Goal: Information Seeking & Learning: Learn about a topic

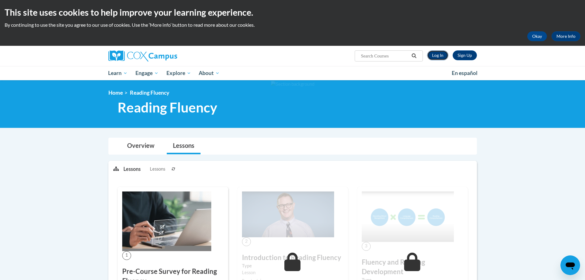
click at [436, 56] on link "Log In" at bounding box center [437, 55] width 21 height 10
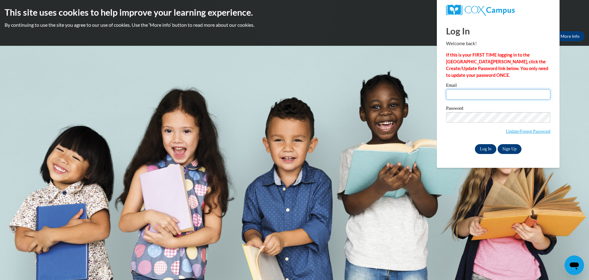
type input "hnighbor@kusd.edu"
click at [487, 149] on input "Log In" at bounding box center [485, 149] width 21 height 10
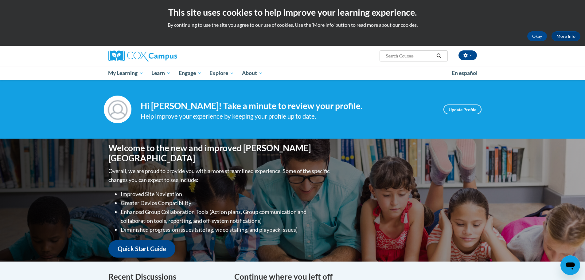
scroll to position [123, 0]
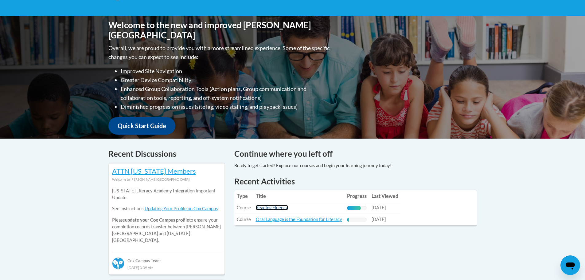
click at [273, 208] on link "Reading Fluency" at bounding box center [272, 207] width 32 height 5
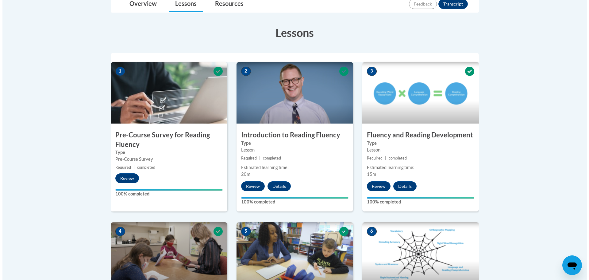
scroll to position [276, 0]
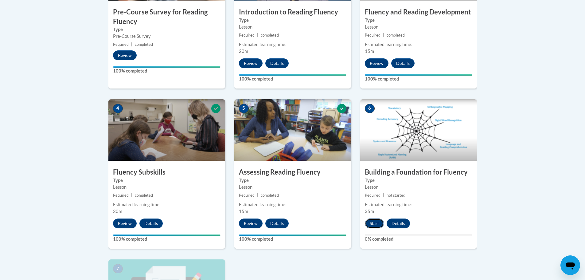
click at [377, 221] on button "Start" at bounding box center [374, 223] width 19 height 10
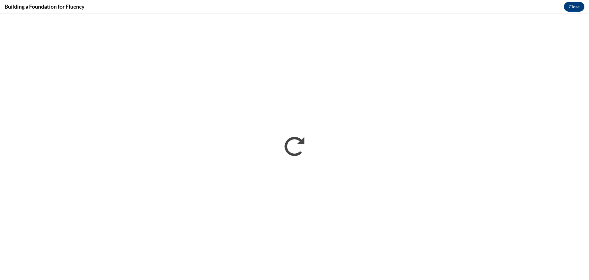
scroll to position [0, 0]
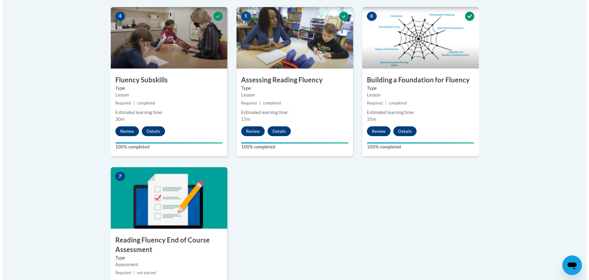
scroll to position [460, 0]
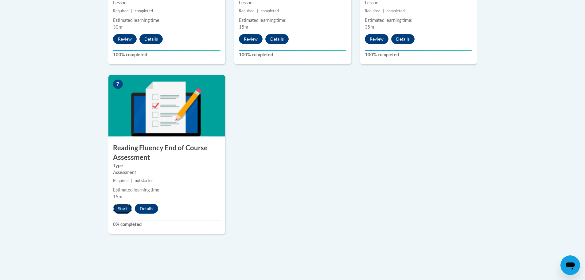
click at [124, 206] on button "Start" at bounding box center [122, 209] width 19 height 10
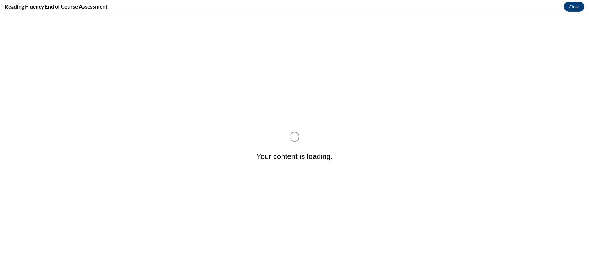
scroll to position [0, 0]
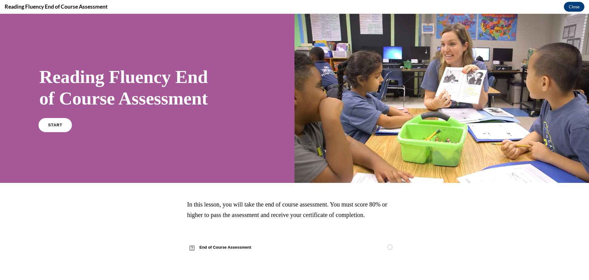
click at [62, 126] on link "START" at bounding box center [54, 125] width 33 height 14
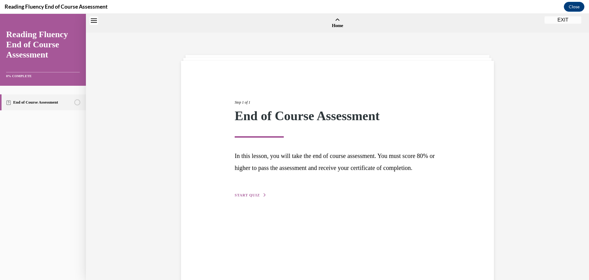
scroll to position [19, 0]
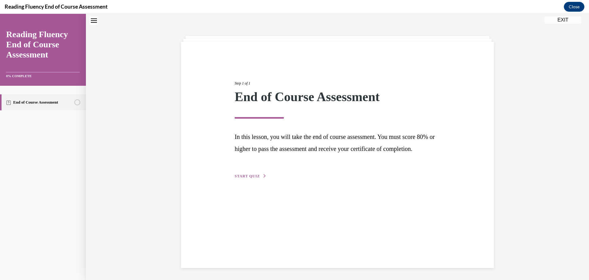
click at [248, 179] on button "START QUIZ" at bounding box center [251, 176] width 32 height 6
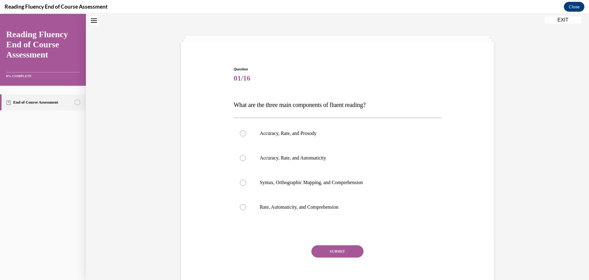
scroll to position [19, 0]
click at [240, 134] on div at bounding box center [243, 133] width 6 height 6
click at [240, 134] on input "Accuracy, Rate, and Prosody" at bounding box center [243, 133] width 6 height 6
radio input "true"
click at [330, 251] on button "SUBMIT" at bounding box center [338, 251] width 52 height 12
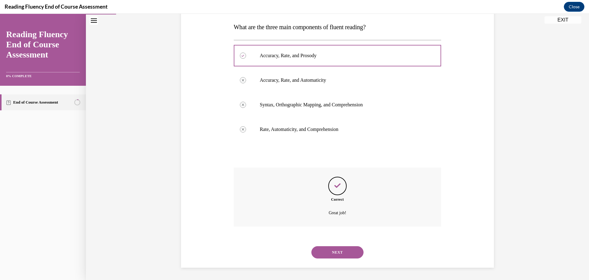
click at [327, 250] on button "NEXT" at bounding box center [338, 252] width 52 height 12
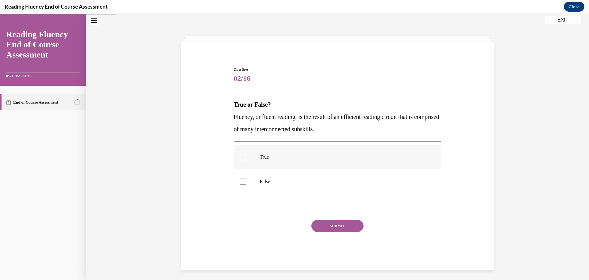
click at [240, 157] on div at bounding box center [243, 157] width 6 height 6
click at [240, 157] on input "True" at bounding box center [243, 157] width 6 height 6
checkbox input "true"
click at [349, 225] on button "SUBMIT" at bounding box center [338, 225] width 52 height 12
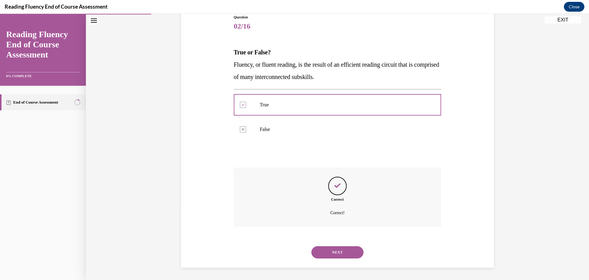
click at [344, 251] on button "NEXT" at bounding box center [338, 252] width 52 height 12
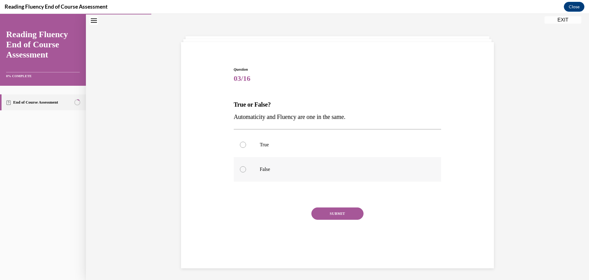
click at [243, 171] on div at bounding box center [243, 169] width 6 height 6
click at [243, 171] on input "False" at bounding box center [243, 169] width 6 height 6
radio input "true"
click at [332, 215] on button "SUBMIT" at bounding box center [338, 213] width 52 height 12
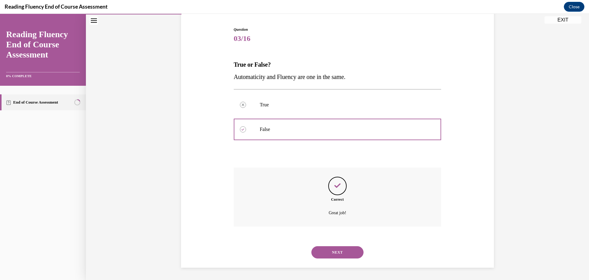
click at [343, 250] on button "NEXT" at bounding box center [338, 252] width 52 height 12
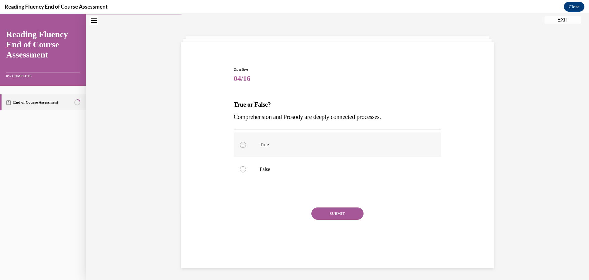
click at [240, 144] on div at bounding box center [243, 145] width 6 height 6
click at [240, 144] on input "True" at bounding box center [243, 145] width 6 height 6
radio input "true"
click at [326, 214] on button "SUBMIT" at bounding box center [338, 213] width 52 height 12
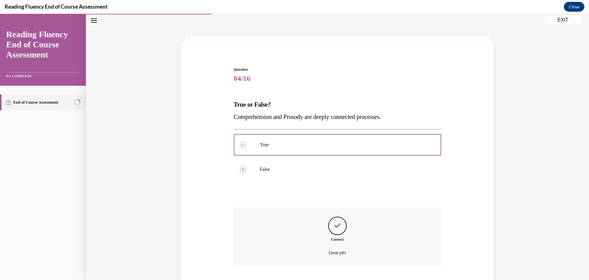
scroll to position [59, 0]
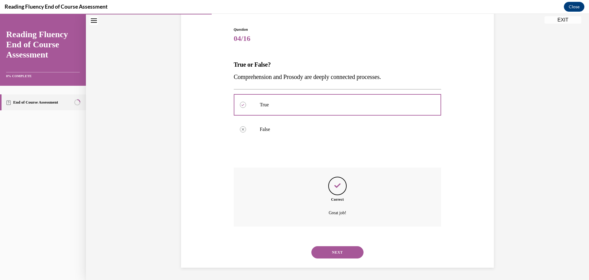
click at [348, 252] on button "NEXT" at bounding box center [338, 252] width 52 height 12
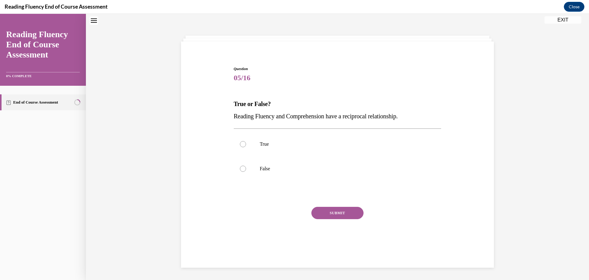
scroll to position [19, 0]
click at [240, 145] on div at bounding box center [243, 145] width 6 height 6
click at [240, 145] on input "True" at bounding box center [243, 145] width 6 height 6
radio input "true"
click at [327, 214] on button "SUBMIT" at bounding box center [338, 213] width 52 height 12
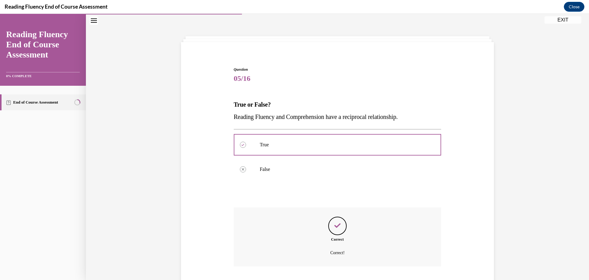
scroll to position [59, 0]
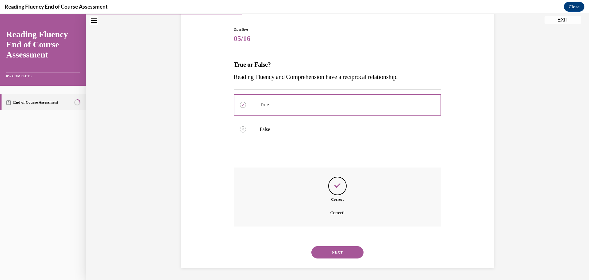
click at [328, 252] on button "NEXT" at bounding box center [338, 252] width 52 height 12
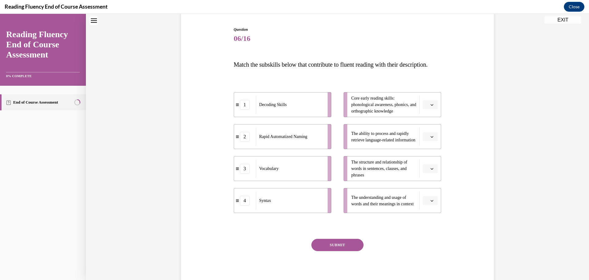
scroll to position [19, 0]
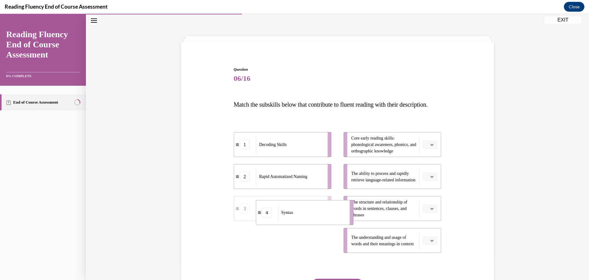
drag, startPoint x: 296, startPoint y: 261, endPoint x: 318, endPoint y: 233, distance: 35.9
click at [318, 221] on div "Syntax" at bounding box center [312, 212] width 68 height 18
drag, startPoint x: 290, startPoint y: 257, endPoint x: 305, endPoint y: 257, distance: 15.7
click at [305, 250] on div "Vocabulary" at bounding box center [303, 241] width 68 height 18
drag, startPoint x: 285, startPoint y: 189, endPoint x: 300, endPoint y: 189, distance: 15.0
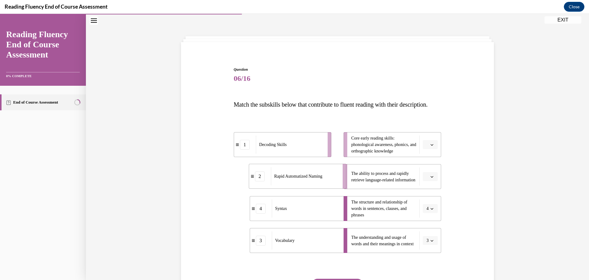
click at [300, 178] on span "Rapid Automatized Naming" at bounding box center [298, 176] width 48 height 5
drag, startPoint x: 290, startPoint y: 161, endPoint x: 307, endPoint y: 164, distance: 16.7
click at [307, 156] on div "Decoding Skills" at bounding box center [307, 147] width 68 height 18
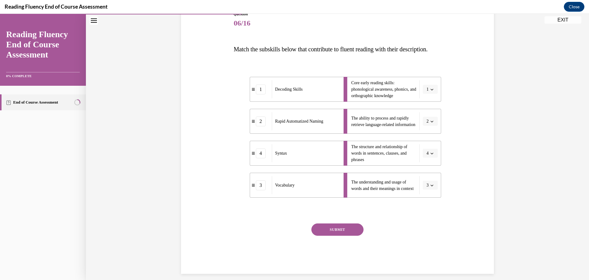
click at [332, 235] on button "SUBMIT" at bounding box center [338, 229] width 52 height 12
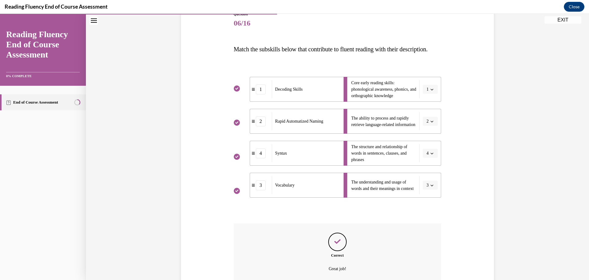
scroll to position [142, 0]
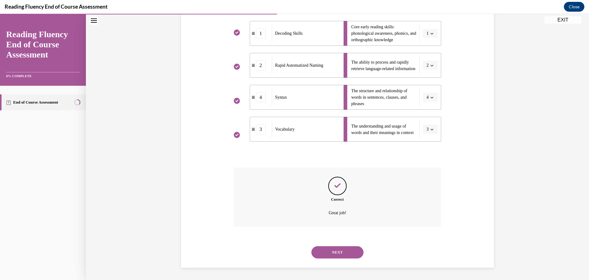
click at [344, 250] on button "NEXT" at bounding box center [338, 252] width 52 height 12
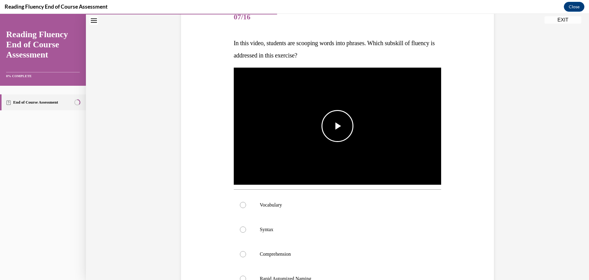
scroll to position [111, 0]
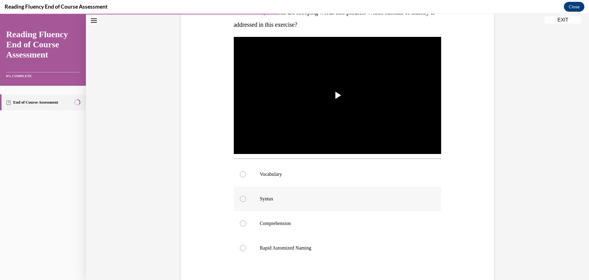
click at [240, 201] on div at bounding box center [243, 199] width 6 height 6
click at [240, 201] on input "Syntax" at bounding box center [243, 199] width 6 height 6
radio input "true"
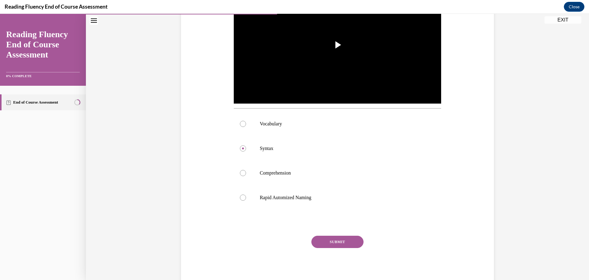
click at [336, 239] on button "SUBMIT" at bounding box center [338, 241] width 52 height 12
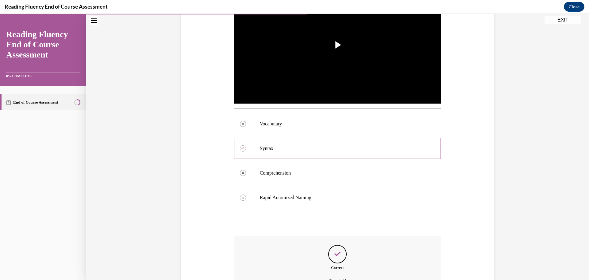
scroll to position [229, 0]
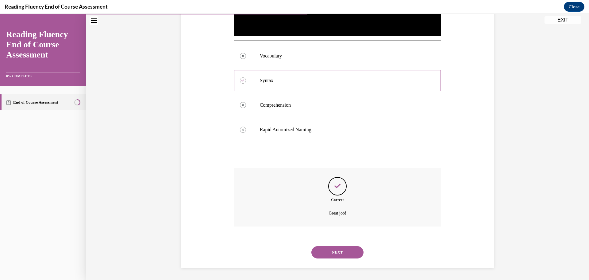
click at [338, 254] on button "NEXT" at bounding box center [338, 252] width 52 height 12
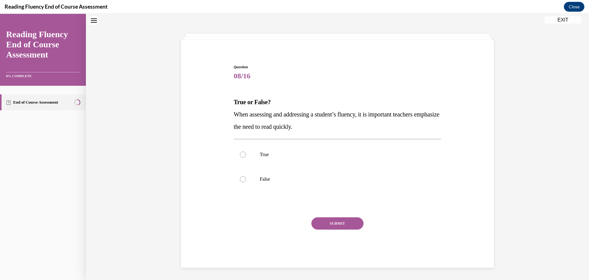
scroll to position [19, 0]
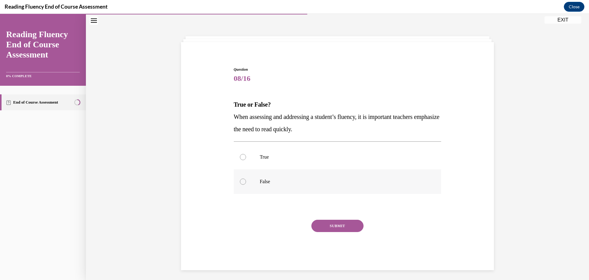
click at [241, 181] on div at bounding box center [243, 181] width 6 height 6
click at [241, 181] on input "False" at bounding box center [243, 181] width 6 height 6
radio input "true"
click at [326, 226] on button "SUBMIT" at bounding box center [338, 225] width 52 height 12
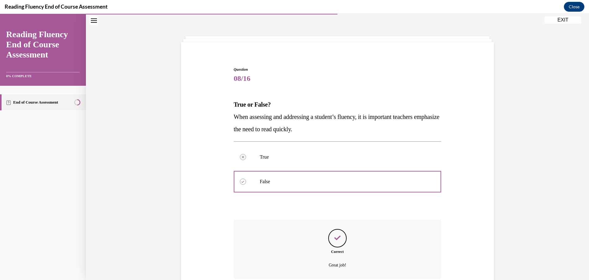
scroll to position [71, 0]
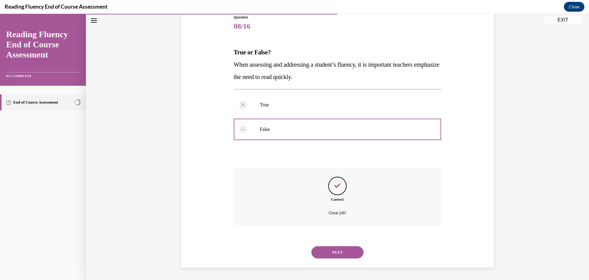
click at [316, 251] on button "NEXT" at bounding box center [338, 252] width 52 height 12
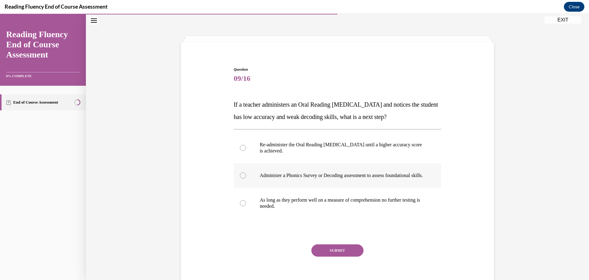
click at [240, 178] on div at bounding box center [243, 175] width 6 height 6
click at [240, 178] on input "Administer a Phonics Survey or Decoding assessment to assess foundational skill…" at bounding box center [243, 175] width 6 height 6
radio input "true"
click at [324, 256] on button "SUBMIT" at bounding box center [338, 250] width 52 height 12
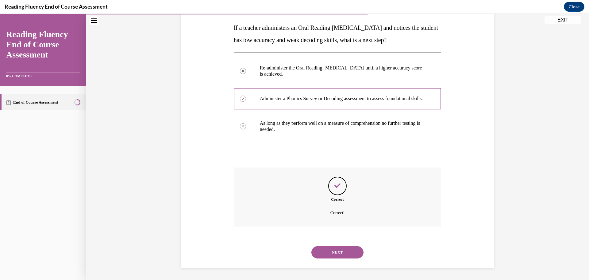
click at [344, 252] on button "NEXT" at bounding box center [338, 252] width 52 height 12
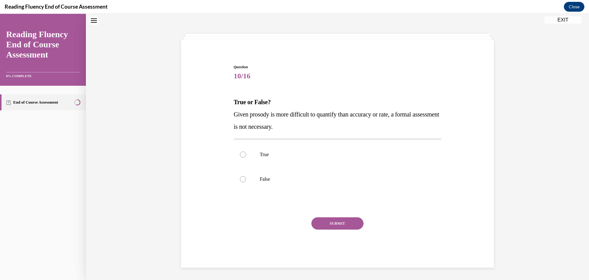
scroll to position [19, 0]
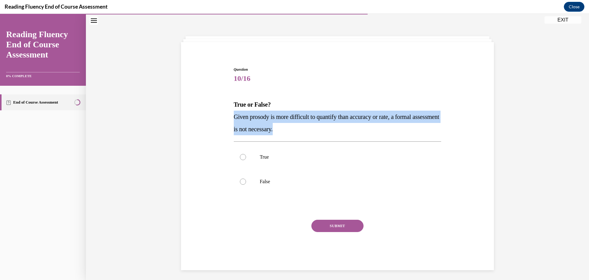
drag, startPoint x: 307, startPoint y: 133, endPoint x: 226, endPoint y: 118, distance: 82.0
click at [226, 118] on div "Question 10/16 True or False? Given prosody is more difficult to quantify than …" at bounding box center [338, 159] width 316 height 222
copy span "Given prosody is more difficult to quantify than accuracy or rate, a formal ass…"
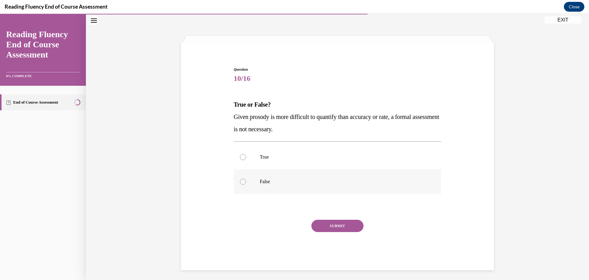
click at [240, 182] on div at bounding box center [243, 181] width 6 height 6
click at [240, 182] on input "False" at bounding box center [243, 181] width 6 height 6
radio input "true"
click at [325, 228] on button "SUBMIT" at bounding box center [338, 225] width 52 height 12
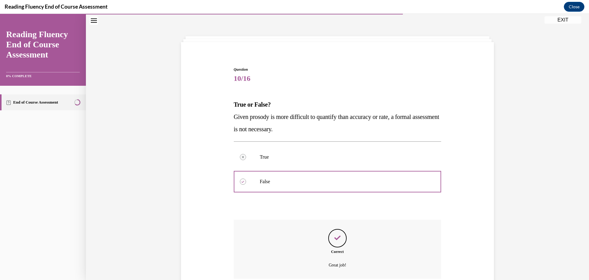
scroll to position [71, 0]
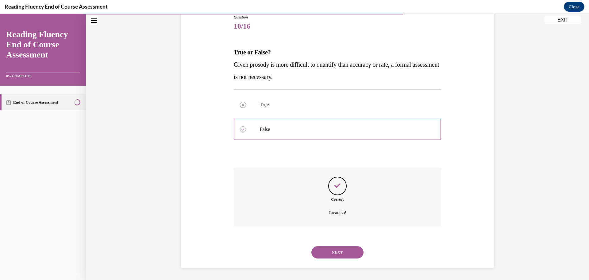
click at [332, 252] on button "NEXT" at bounding box center [338, 252] width 52 height 12
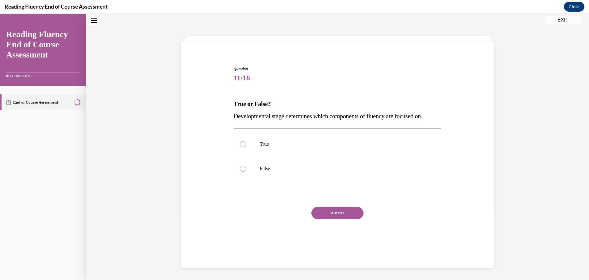
scroll to position [19, 0]
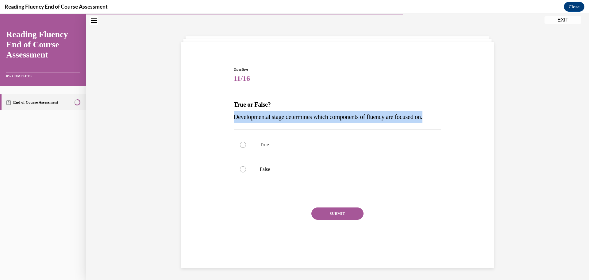
drag, startPoint x: 440, startPoint y: 117, endPoint x: 230, endPoint y: 116, distance: 210.0
click at [230, 116] on div "Question 11/16 True or False? Developmental stage determines which components o…" at bounding box center [338, 152] width 316 height 209
copy span "Developmental stage determines which components of fluency are focused on."
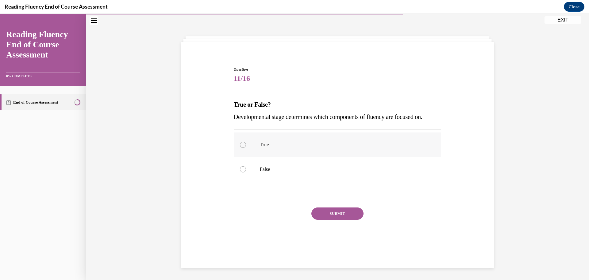
click at [241, 146] on div at bounding box center [243, 145] width 6 height 6
click at [241, 146] on input "True" at bounding box center [243, 145] width 6 height 6
radio input "true"
click at [338, 210] on button "SUBMIT" at bounding box center [338, 213] width 52 height 12
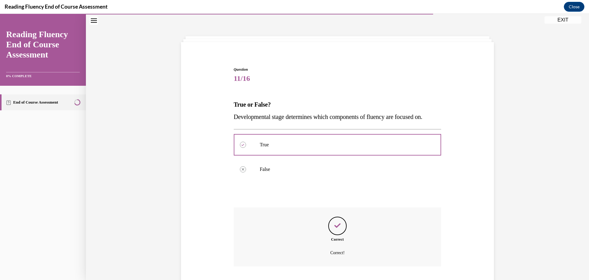
scroll to position [59, 0]
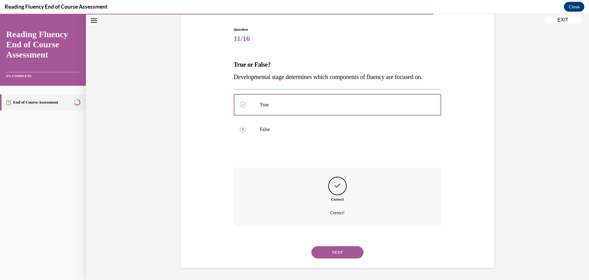
click at [337, 252] on button "NEXT" at bounding box center [338, 252] width 52 height 12
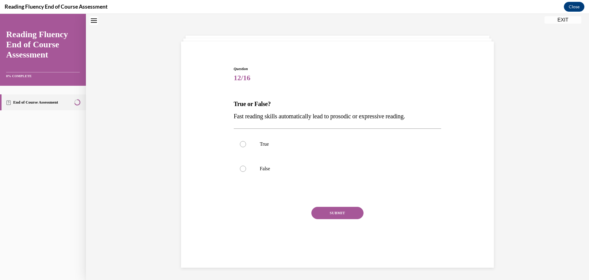
scroll to position [19, 0]
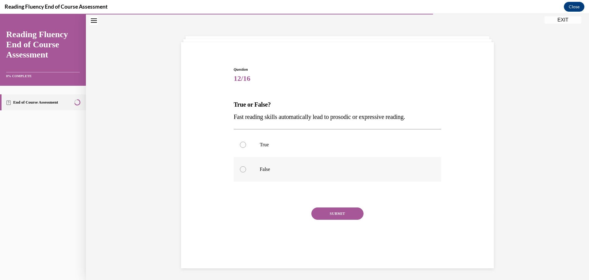
click at [243, 169] on div at bounding box center [243, 169] width 6 height 6
click at [243, 169] on input "False" at bounding box center [243, 169] width 6 height 6
radio input "true"
click at [333, 215] on button "SUBMIT" at bounding box center [338, 213] width 52 height 12
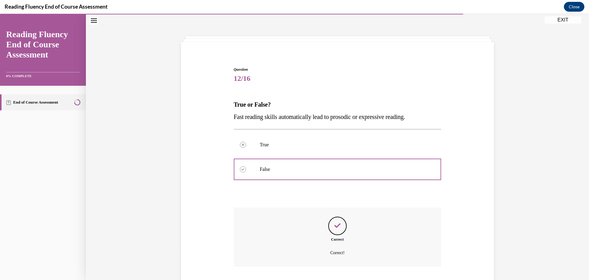
scroll to position [59, 0]
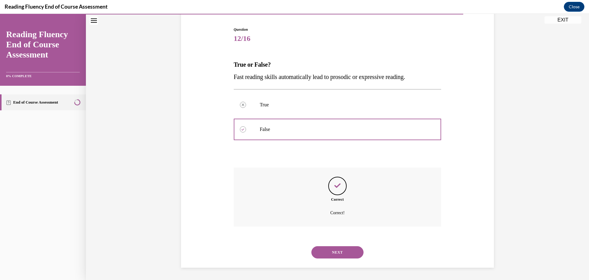
click at [339, 250] on button "NEXT" at bounding box center [338, 252] width 52 height 12
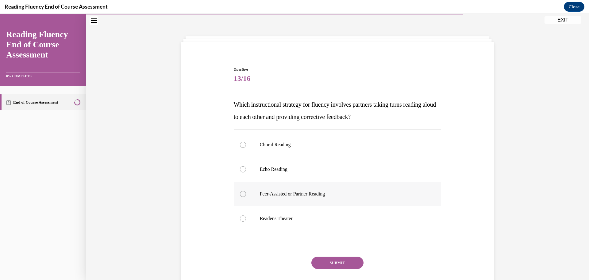
click at [236, 192] on label "Peer-Assisted or Partner Reading" at bounding box center [338, 193] width 208 height 25
click at [240, 192] on input "Peer-Assisted or Partner Reading" at bounding box center [243, 194] width 6 height 6
radio input "true"
click at [337, 266] on button "SUBMIT" at bounding box center [338, 262] width 52 height 12
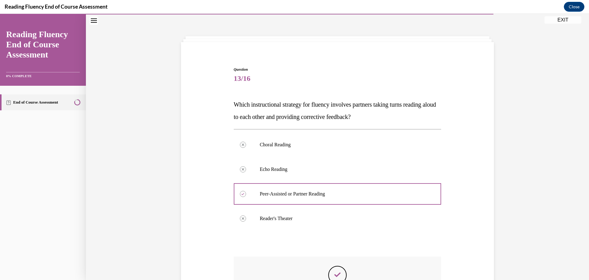
scroll to position [108, 0]
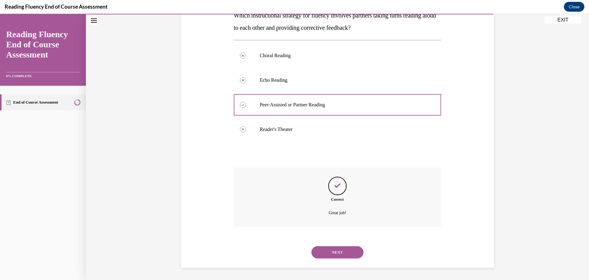
click at [340, 251] on button "NEXT" at bounding box center [338, 252] width 52 height 12
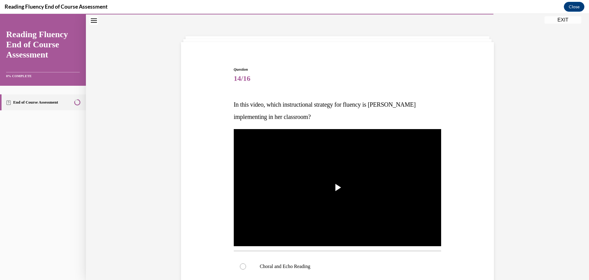
scroll to position [80, 0]
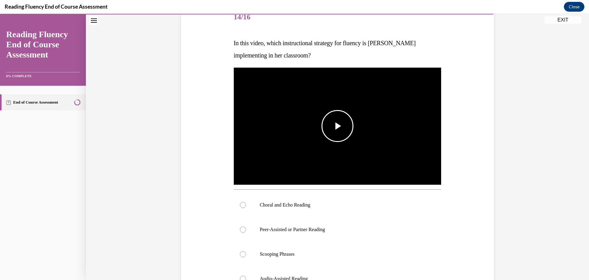
click at [338, 126] on span "Video player" at bounding box center [338, 126] width 0 height 0
drag, startPoint x: 346, startPoint y: 174, endPoint x: 236, endPoint y: 166, distance: 110.1
click at [236, 166] on div "Play Loaded : 79.92% 0:00 0:00 Remaining Time - 0:18 1x Playback Rate 1x Captio…" at bounding box center [338, 172] width 208 height 23
click at [242, 205] on div at bounding box center [243, 205] width 6 height 6
click at [242, 205] on input "Choral and Echo Reading" at bounding box center [243, 205] width 6 height 6
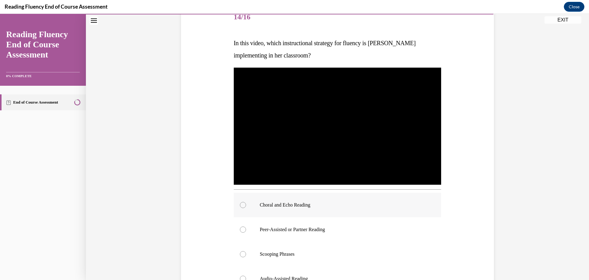
radio input "true"
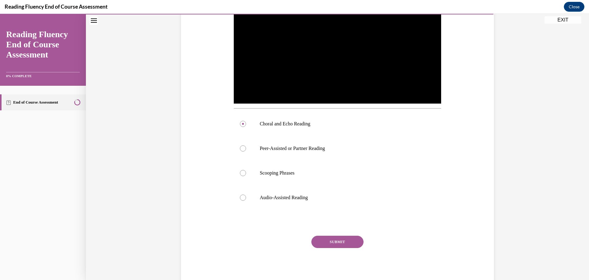
click at [344, 238] on button "SUBMIT" at bounding box center [338, 241] width 52 height 12
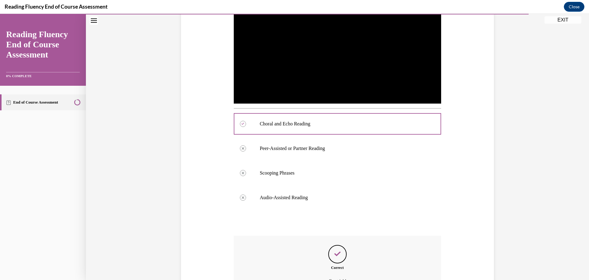
scroll to position [229, 0]
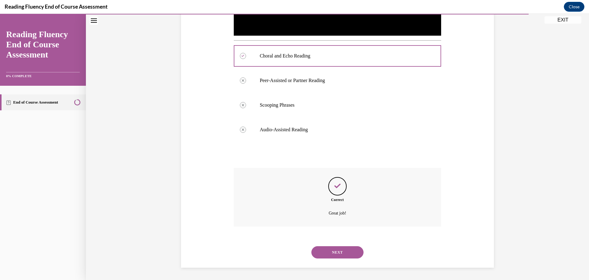
click at [336, 251] on button "NEXT" at bounding box center [338, 252] width 52 height 12
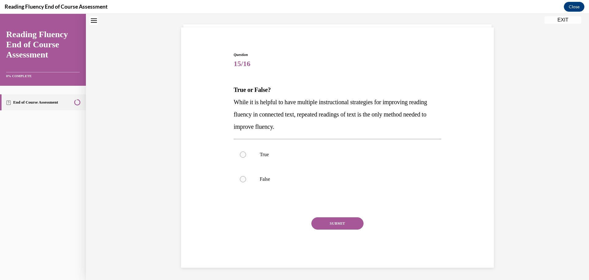
scroll to position [19, 0]
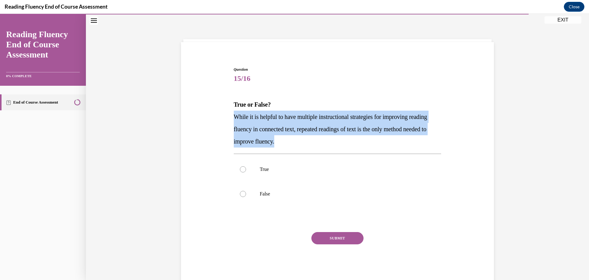
drag, startPoint x: 310, startPoint y: 143, endPoint x: 200, endPoint y: 117, distance: 113.1
click at [200, 117] on div "Question 15/16 True or False? While it is helpful to have multiple instructiona…" at bounding box center [338, 165] width 316 height 234
copy span "While it is helpful to have multiple instructional strategies for improving rea…"
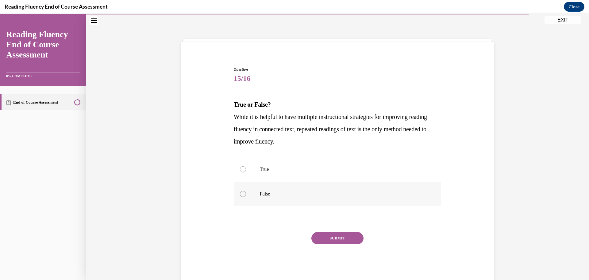
click at [242, 192] on div at bounding box center [243, 194] width 6 height 6
click at [242, 192] on input "False" at bounding box center [243, 194] width 6 height 6
radio input "true"
click at [336, 237] on button "SUBMIT" at bounding box center [338, 238] width 52 height 12
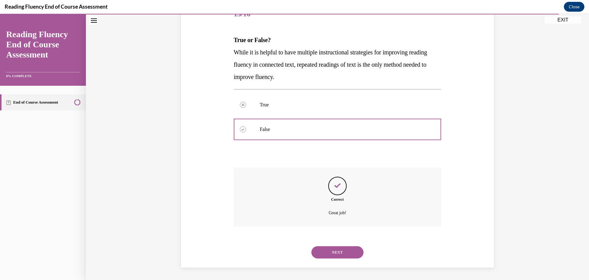
click at [347, 254] on button "NEXT" at bounding box center [338, 252] width 52 height 12
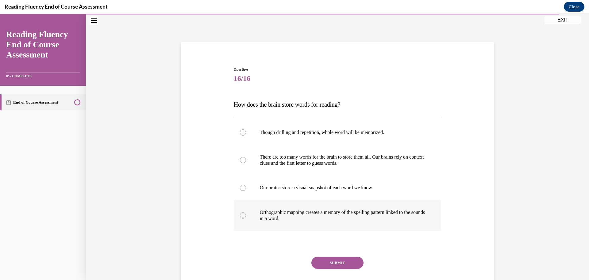
click at [235, 214] on label "Orthographic mapping creates a memory of the spelling pattern linked to the sou…" at bounding box center [338, 215] width 208 height 31
click at [240, 214] on input "Orthographic mapping creates a memory of the spelling pattern linked to the sou…" at bounding box center [243, 215] width 6 height 6
radio input "true"
click at [336, 263] on button "SUBMIT" at bounding box center [338, 262] width 52 height 12
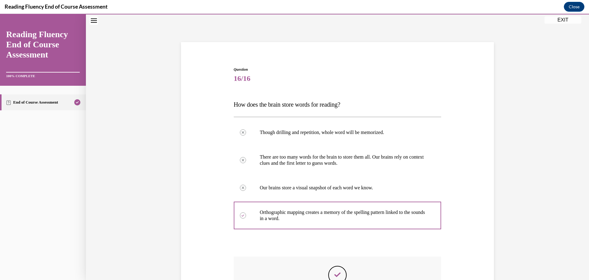
scroll to position [108, 0]
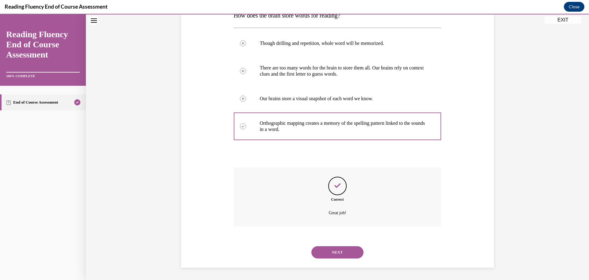
click at [335, 253] on button "NEXT" at bounding box center [338, 252] width 52 height 12
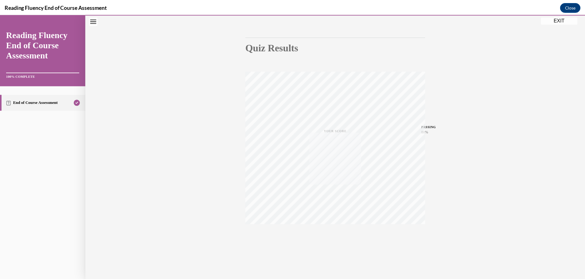
scroll to position [49, 0]
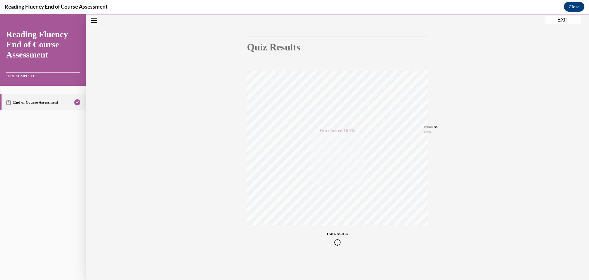
click at [563, 22] on button "EXIT" at bounding box center [563, 19] width 37 height 7
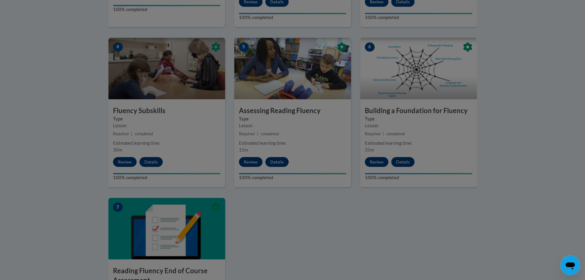
scroll to position [276, 0]
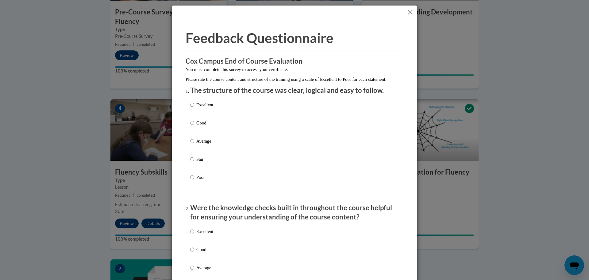
click at [409, 12] on button "Close" at bounding box center [411, 12] width 8 height 8
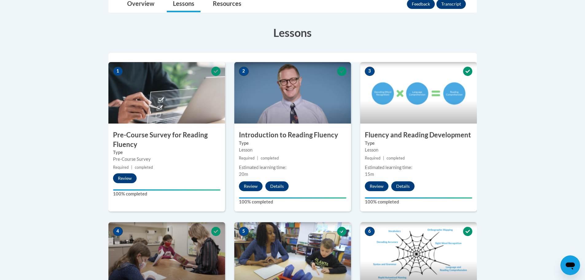
scroll to position [31, 0]
